Goal: Find specific page/section: Find specific page/section

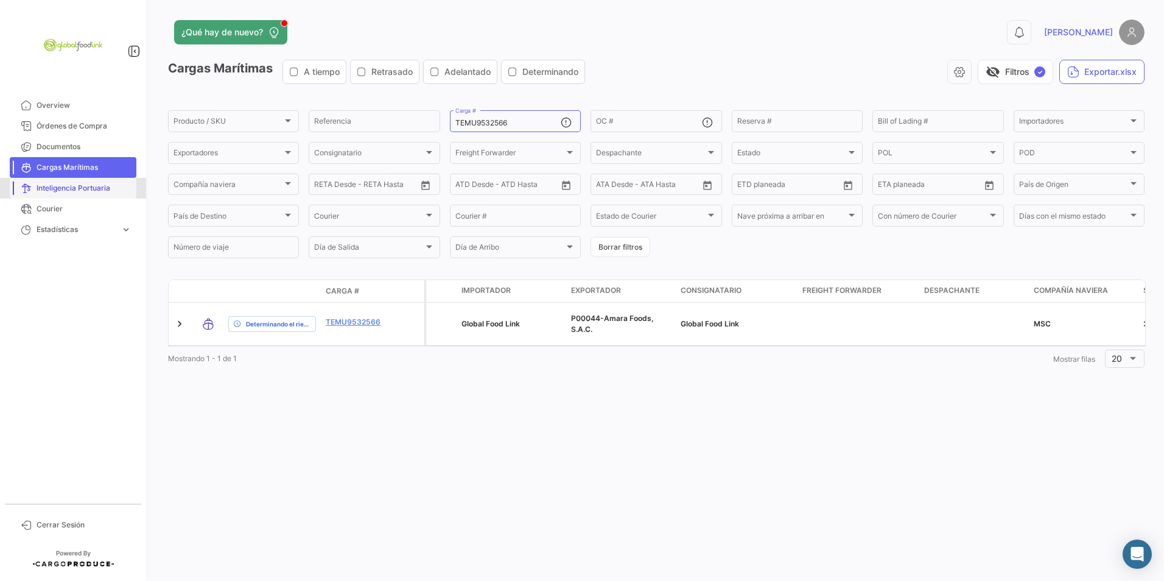
click at [77, 193] on span "Inteligencia Portuaria" at bounding box center [84, 188] width 95 height 11
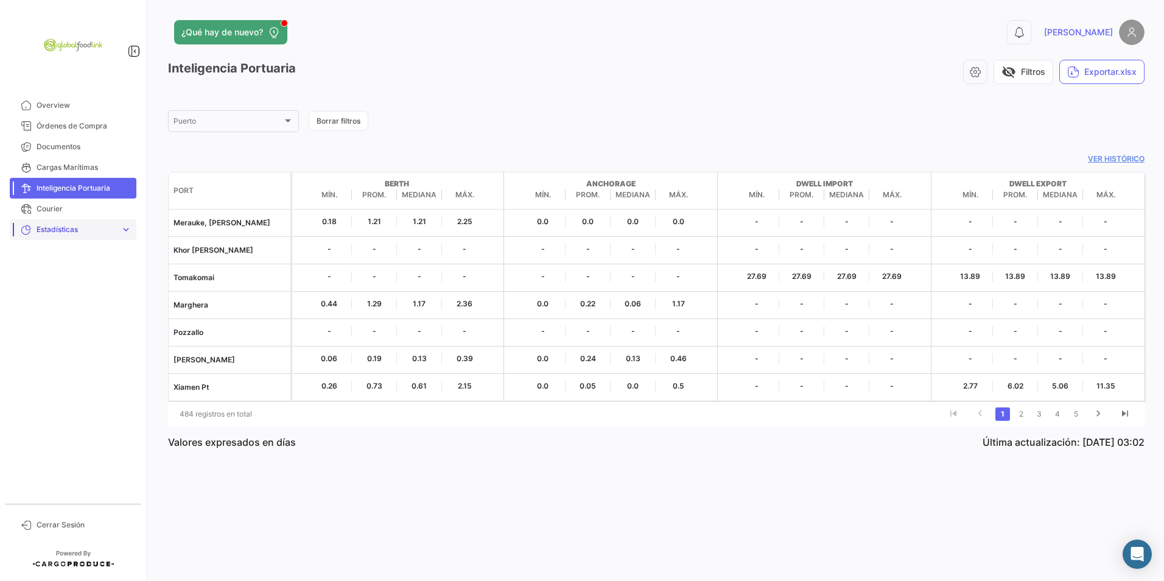
click at [52, 232] on span "Estadísticas" at bounding box center [76, 229] width 79 height 11
click at [48, 210] on span "Courier" at bounding box center [84, 208] width 95 height 11
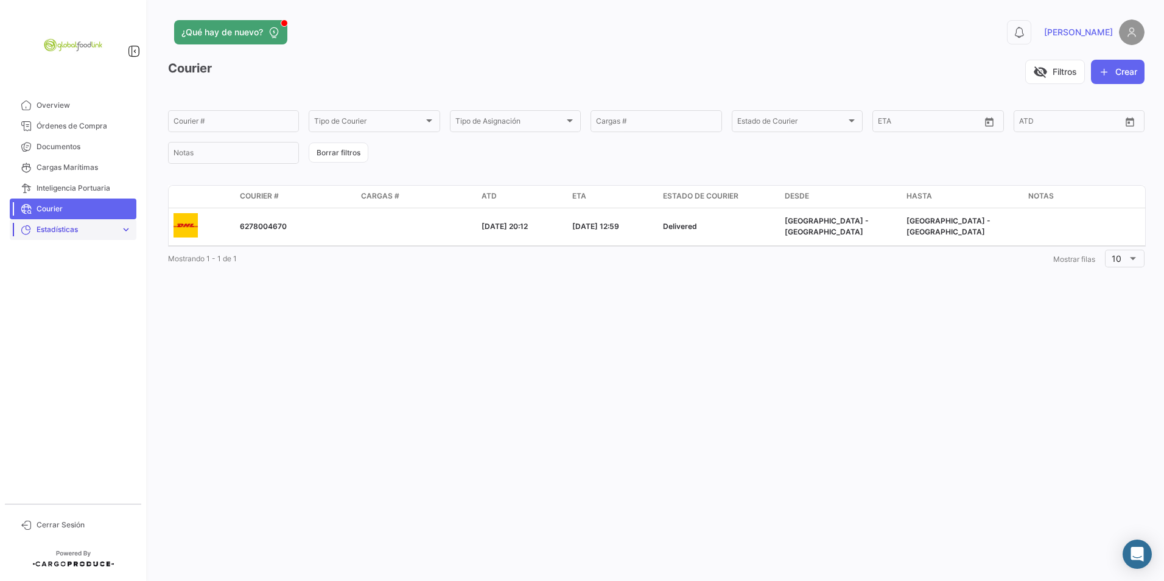
click at [41, 222] on link "Estadísticas expand_more" at bounding box center [73, 229] width 127 height 21
click at [82, 131] on span "Órdenes de Compra" at bounding box center [84, 126] width 95 height 11
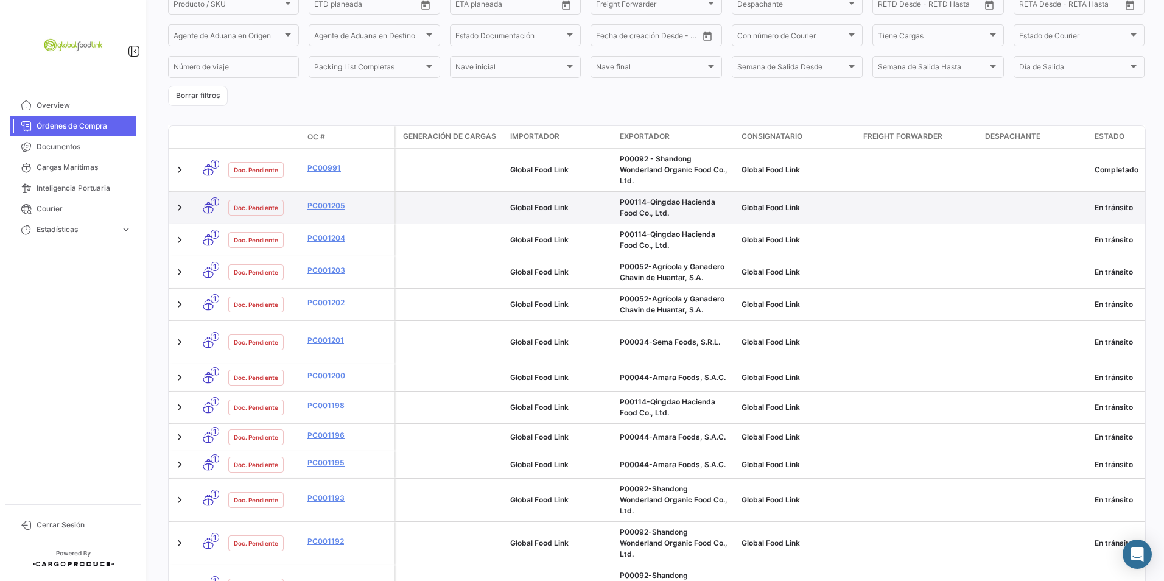
scroll to position [183, 0]
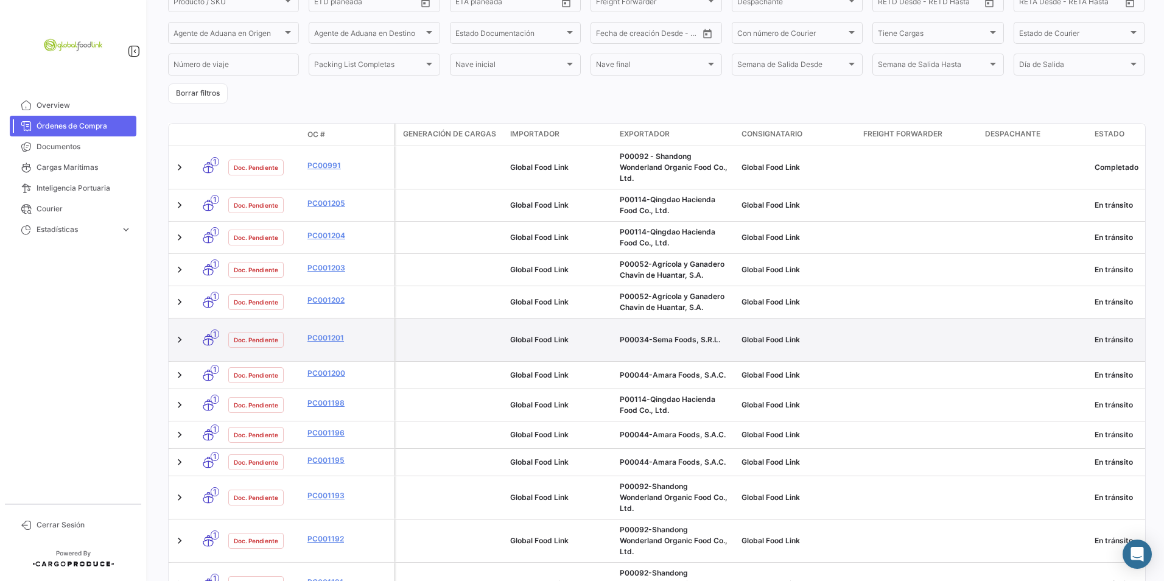
click at [208, 333] on icon at bounding box center [208, 340] width 12 height 26
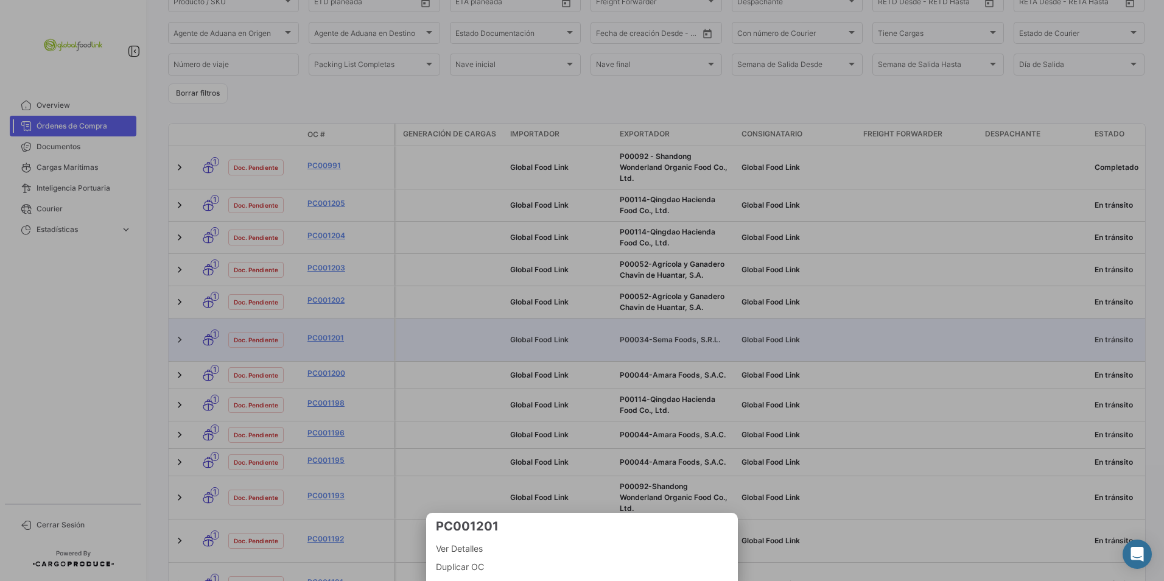
click at [474, 543] on span "Ver Detalles" at bounding box center [582, 548] width 292 height 15
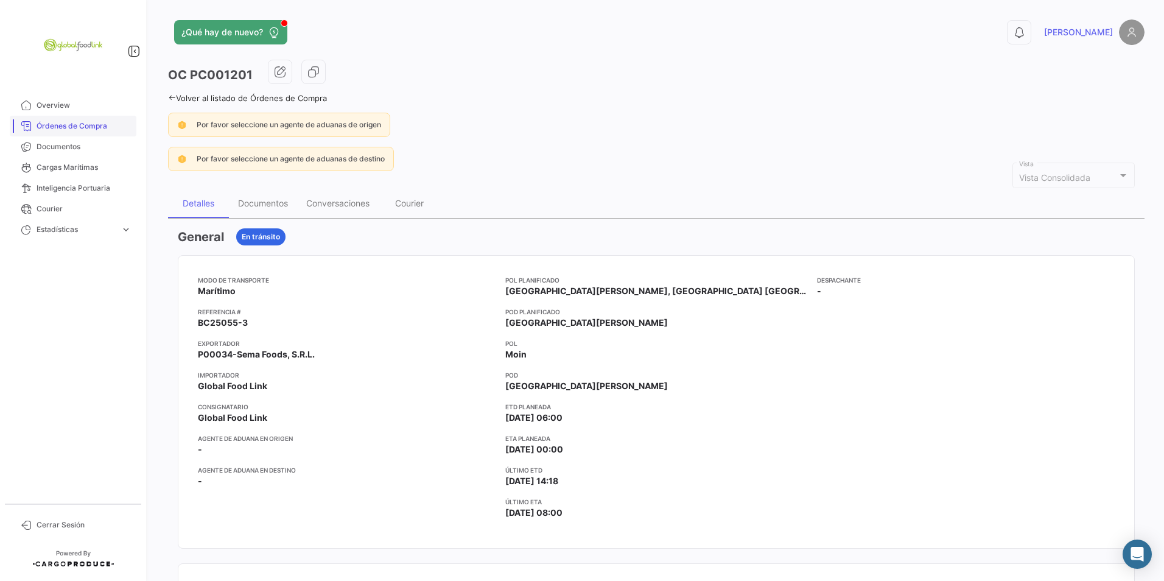
click at [78, 129] on span "Órdenes de Compra" at bounding box center [84, 126] width 95 height 11
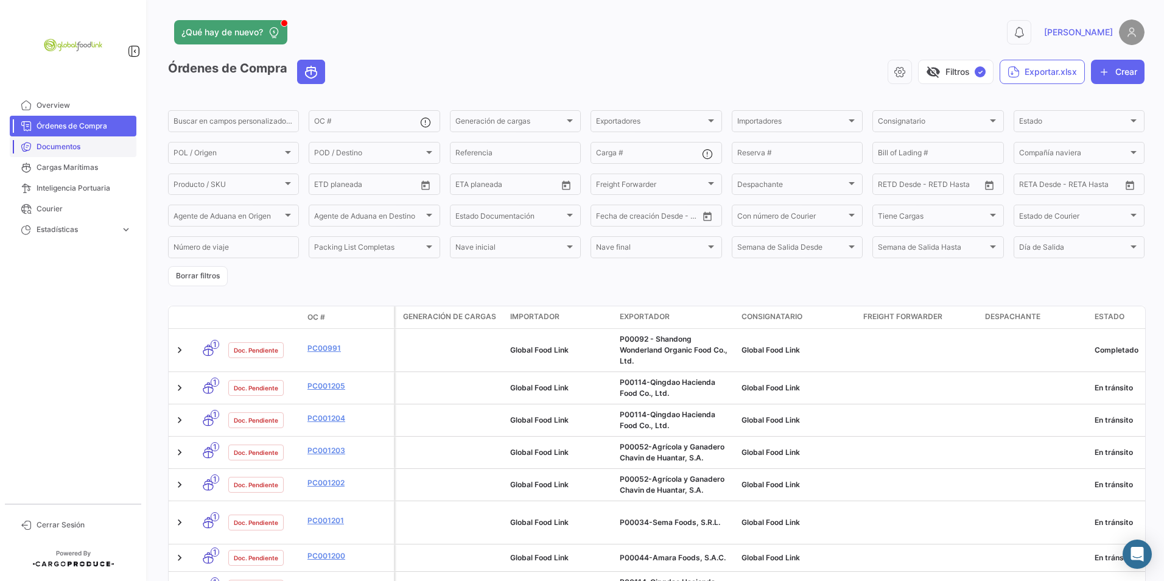
click at [65, 143] on span "Documentos" at bounding box center [84, 146] width 95 height 11
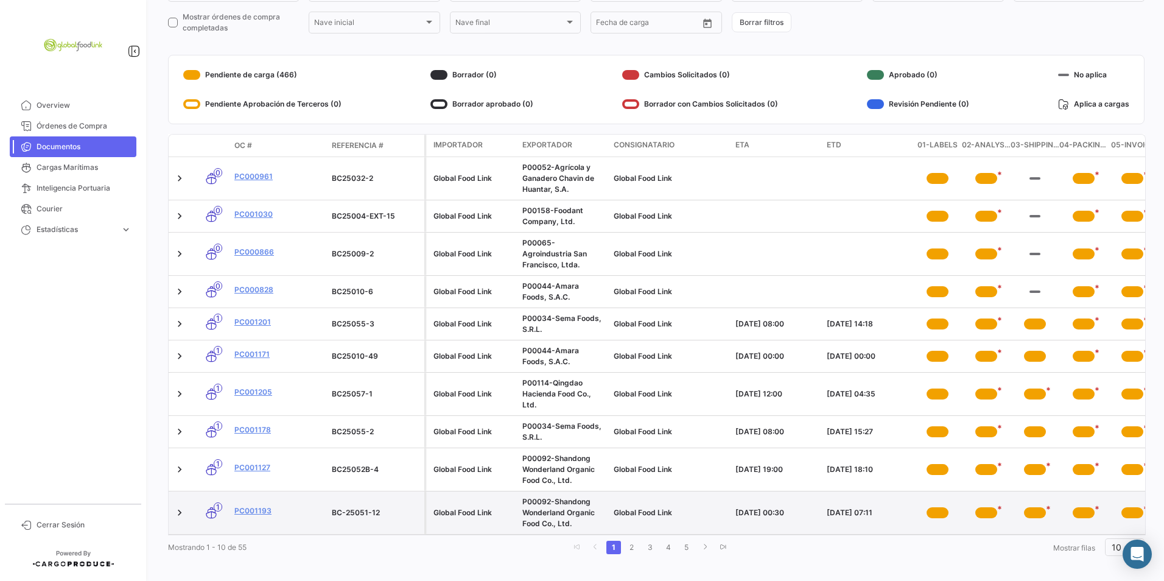
scroll to position [136, 0]
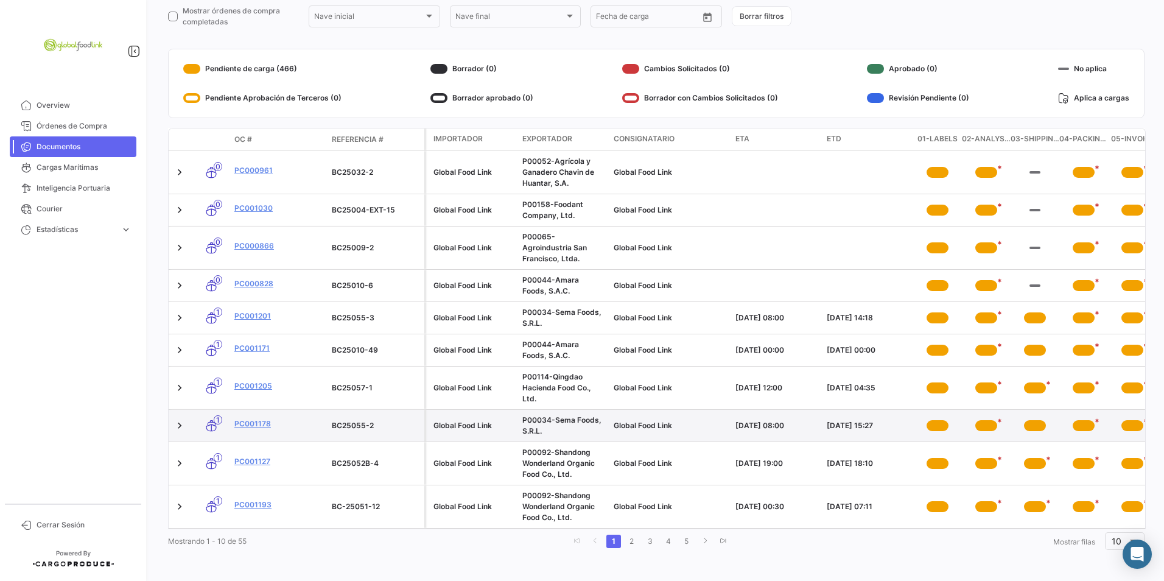
click at [984, 420] on div "*" at bounding box center [987, 425] width 22 height 11
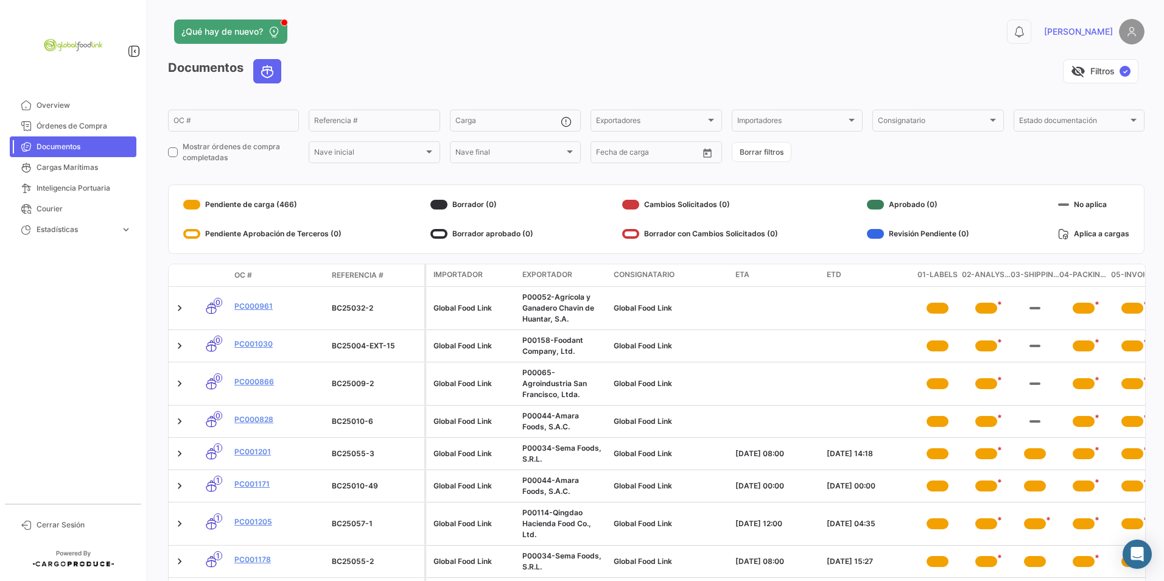
scroll to position [0, 0]
drag, startPoint x: 936, startPoint y: 278, endPoint x: 1030, endPoint y: 283, distance: 94.5
click at [1030, 283] on div "Importador Exportador Consignatario ETA ETD 01-LABELS 02-ANALYSIS 03-SHIPPING A…" at bounding box center [911, 276] width 974 height 22
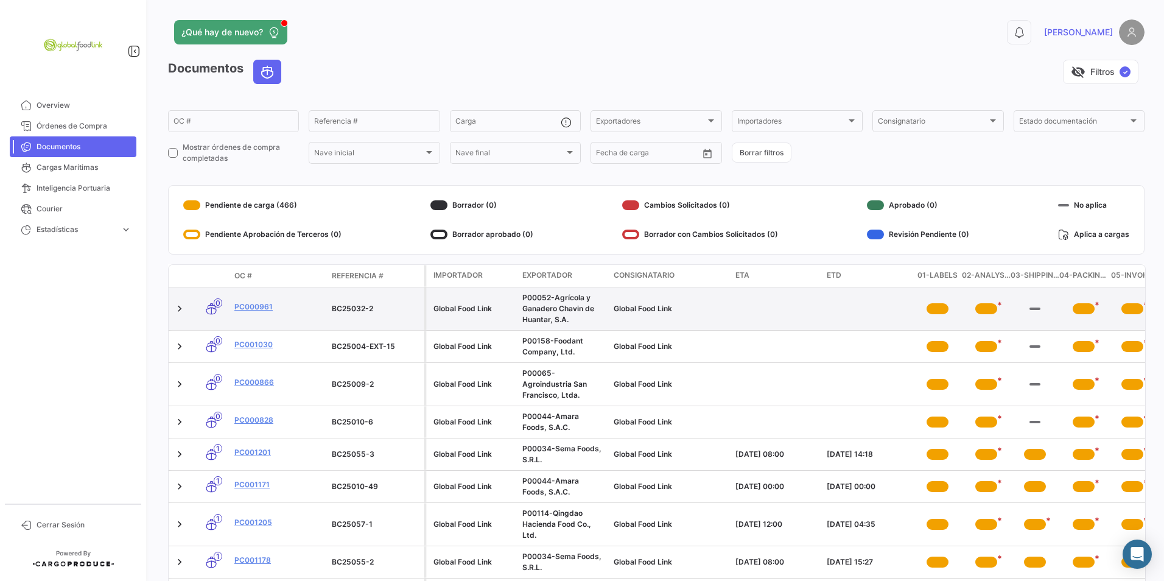
click at [848, 295] on datatable-body-cell at bounding box center [867, 308] width 91 height 43
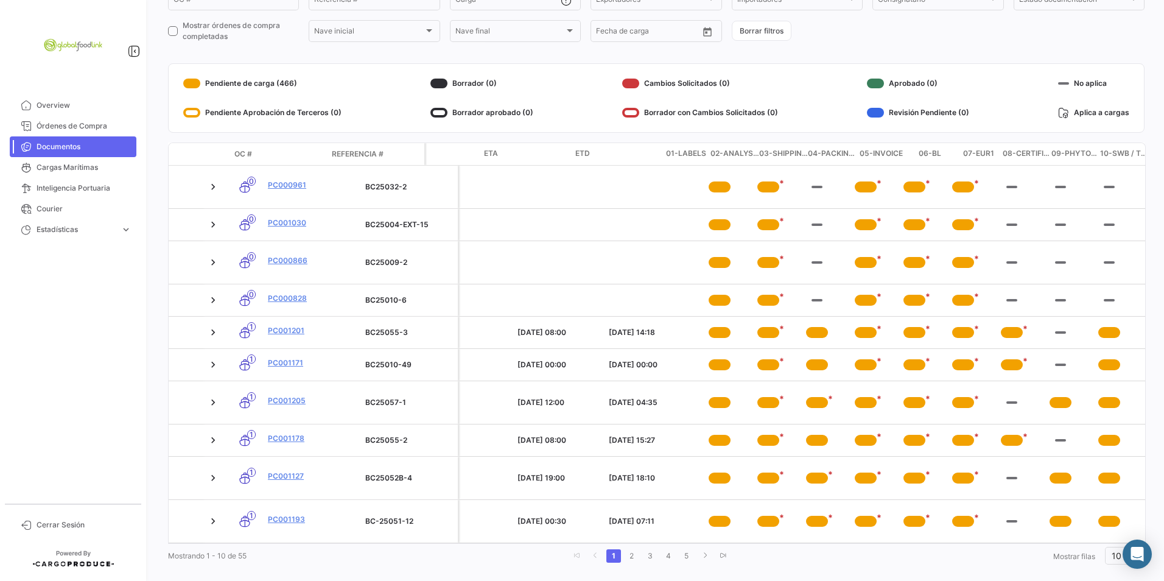
scroll to position [0, 261]
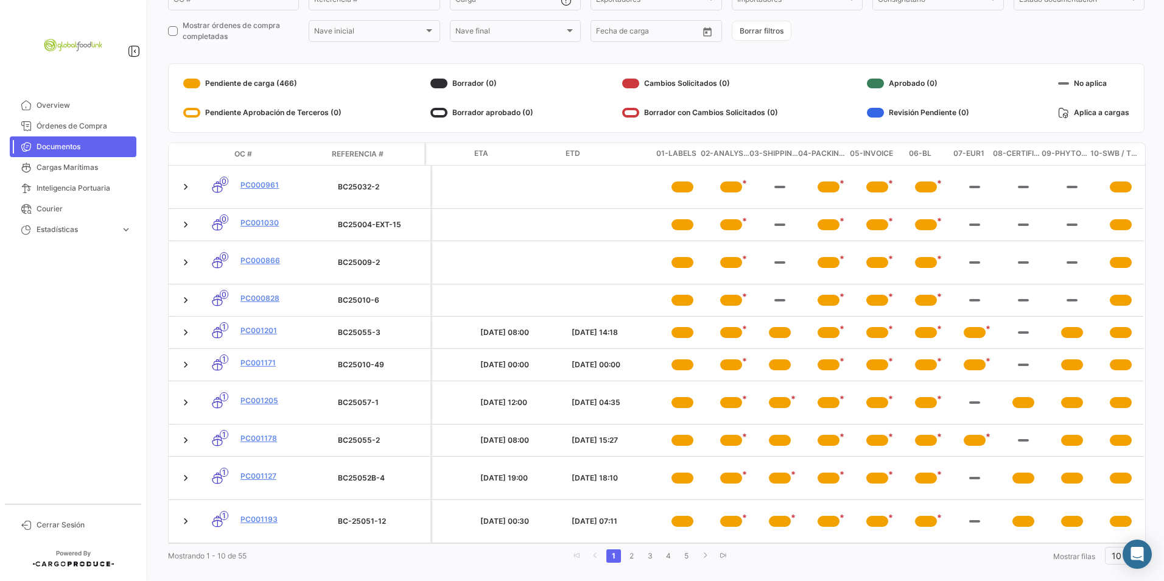
drag, startPoint x: 772, startPoint y: 151, endPoint x: 788, endPoint y: 150, distance: 16.5
click at [789, 150] on span "03-SHIPPING ADVISE" at bounding box center [774, 154] width 49 height 12
drag, startPoint x: 788, startPoint y: 150, endPoint x: 732, endPoint y: 151, distance: 56.0
click at [732, 151] on span "02-ANALYSIS" at bounding box center [725, 154] width 49 height 12
drag, startPoint x: 663, startPoint y: 153, endPoint x: 702, endPoint y: 155, distance: 39.0
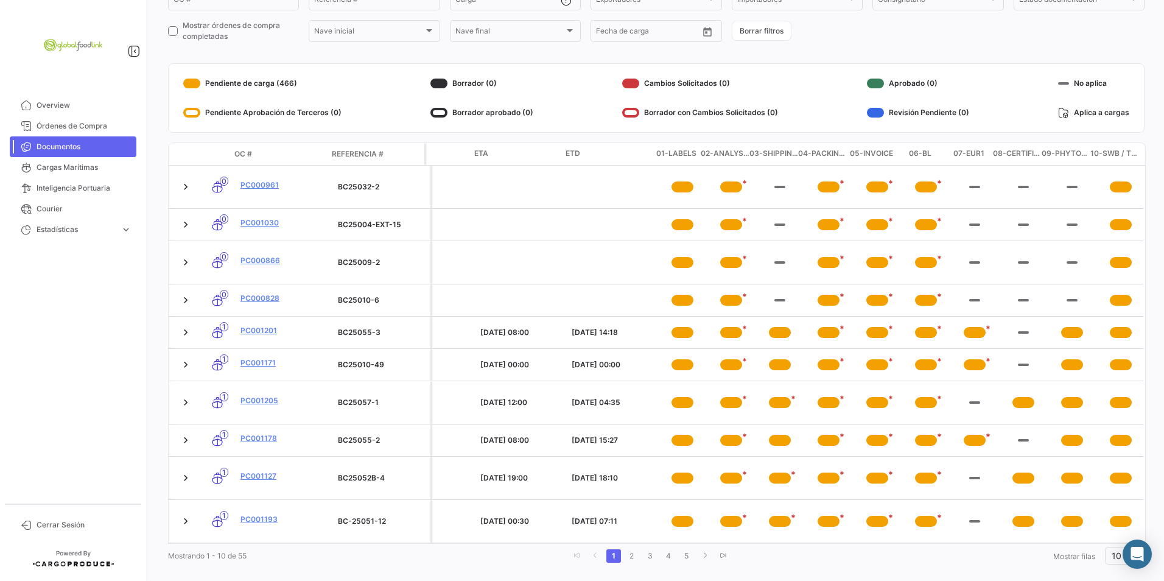
click at [702, 155] on div "Importador Exportador Consignatario ETA ETD 01-LABELS 02-ANALYSIS 03-SHIPPING A…" at bounding box center [650, 154] width 974 height 22
drag, startPoint x: 703, startPoint y: 155, endPoint x: 761, endPoint y: 153, distance: 57.3
click at [758, 153] on div "Importador Exportador Consignatario ETA ETD 01-LABELS 02-ANALYSIS 03-SHIPPING A…" at bounding box center [650, 154] width 974 height 22
drag, startPoint x: 761, startPoint y: 153, endPoint x: 825, endPoint y: 153, distance: 63.9
click at [825, 153] on div "Importador Exportador Consignatario ETA ETD 01-LABELS 02-ANALYSIS 03-SHIPPING A…" at bounding box center [650, 154] width 974 height 22
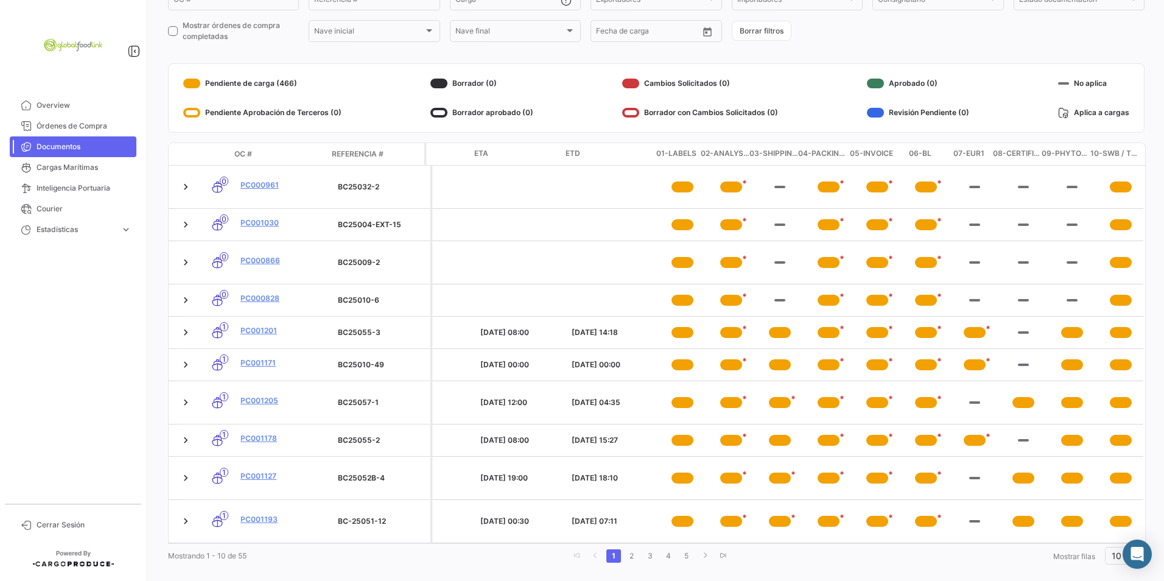
drag, startPoint x: 874, startPoint y: 155, endPoint x: 931, endPoint y: 156, distance: 56.7
click at [931, 156] on div "Importador Exportador Consignatario ETA ETD 01-LABELS 02-ANALYSIS 03-SHIPPING A…" at bounding box center [650, 154] width 974 height 22
drag, startPoint x: 931, startPoint y: 156, endPoint x: 999, endPoint y: 160, distance: 69.0
click at [999, 160] on div "Importador Exportador Consignatario ETA ETD 01-LABELS 02-ANALYSIS 03-SHIPPING A…" at bounding box center [650, 154] width 974 height 22
drag, startPoint x: 999, startPoint y: 160, endPoint x: 1027, endPoint y: 157, distance: 28.2
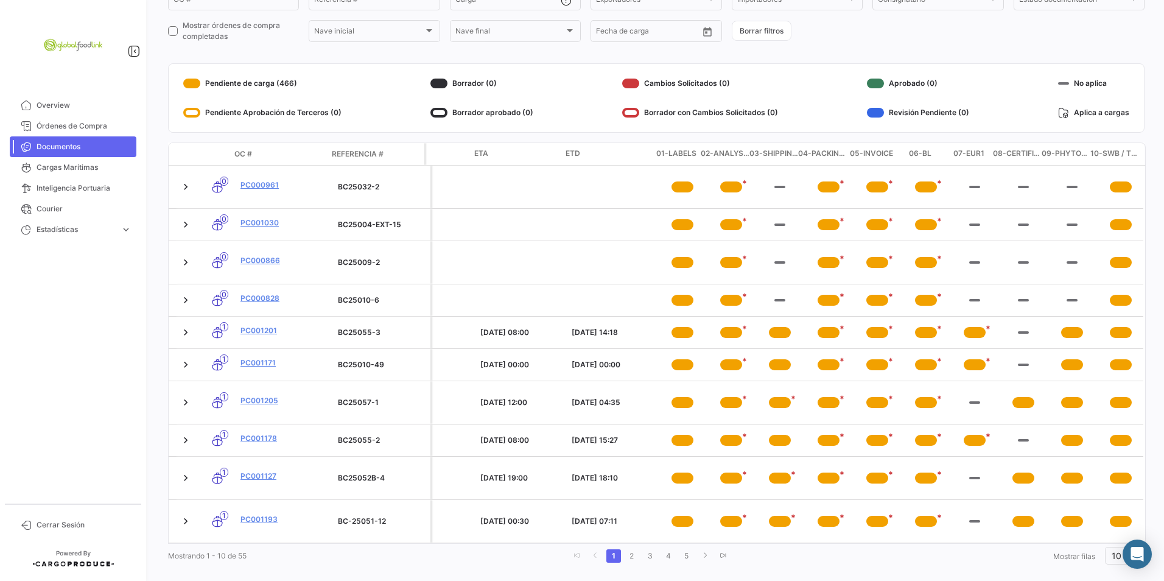
click at [1025, 157] on span "08-CERTIFICATE OF ORIGIN" at bounding box center [1017, 154] width 49 height 12
drag, startPoint x: 1027, startPoint y: 157, endPoint x: 1015, endPoint y: 155, distance: 12.4
click at [1015, 155] on span "08-CERTIFICATE OF ORIGIN" at bounding box center [1017, 154] width 49 height 12
click at [1016, 152] on span "08-CERTIFICATE OF ORIGIN" at bounding box center [1017, 154] width 49 height 12
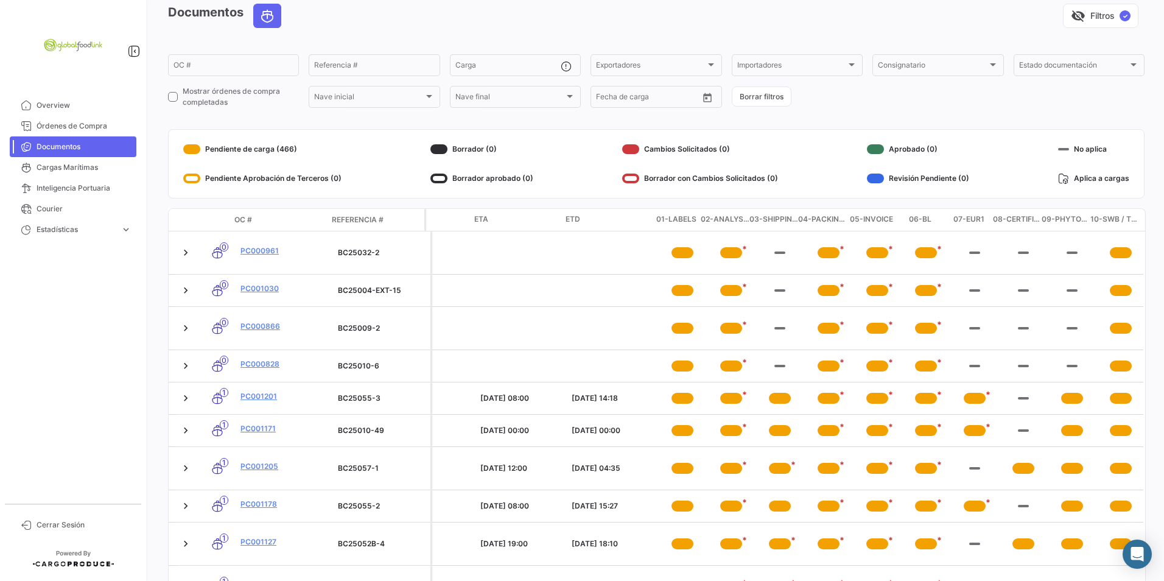
scroll to position [0, 0]
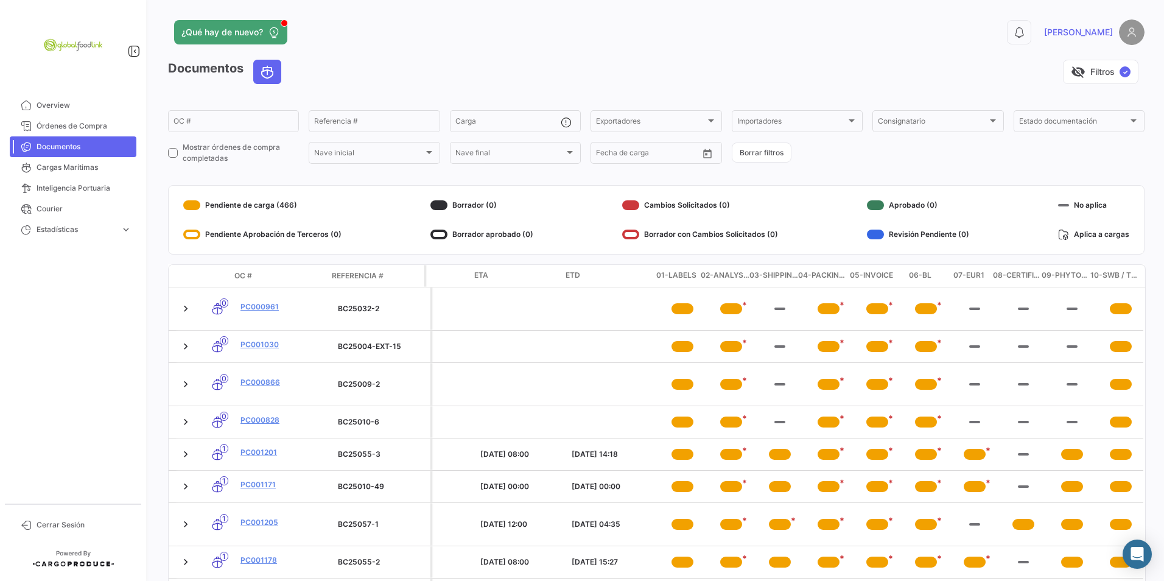
click at [580, 83] on div "visibility_off Filtros ✓" at bounding box center [718, 72] width 854 height 24
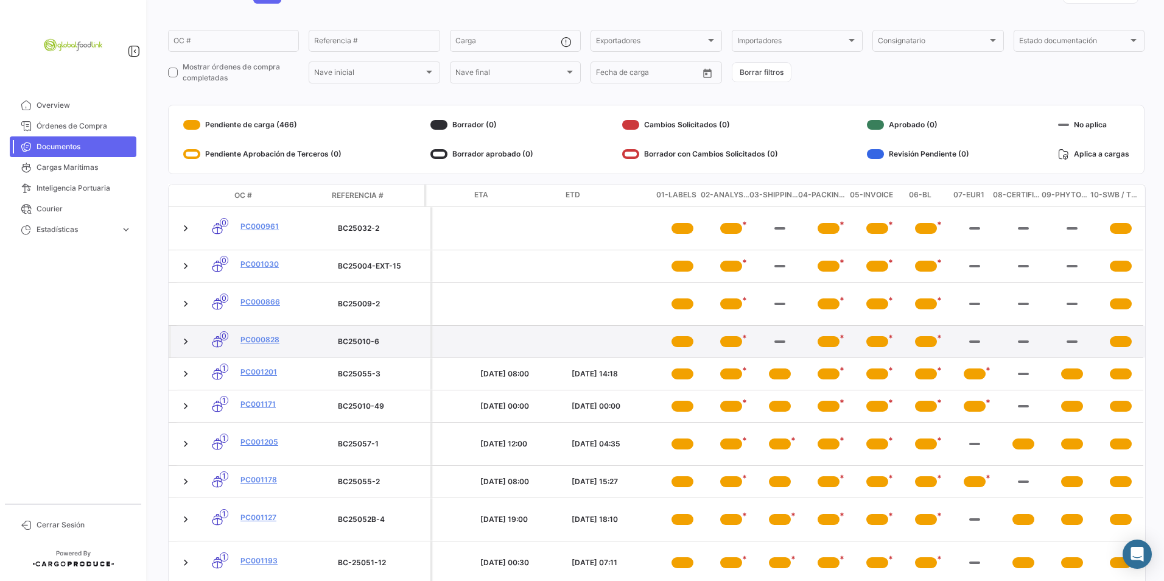
scroll to position [136, 0]
